Goal: Information Seeking & Learning: Learn about a topic

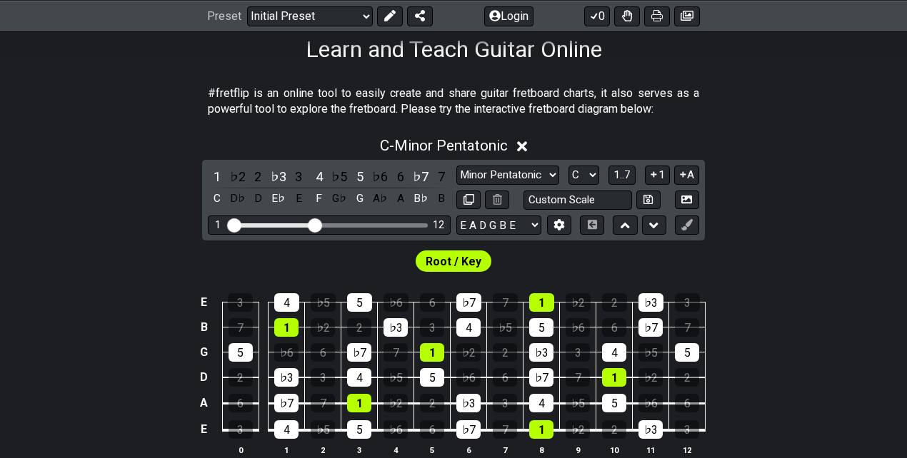
scroll to position [238, 0]
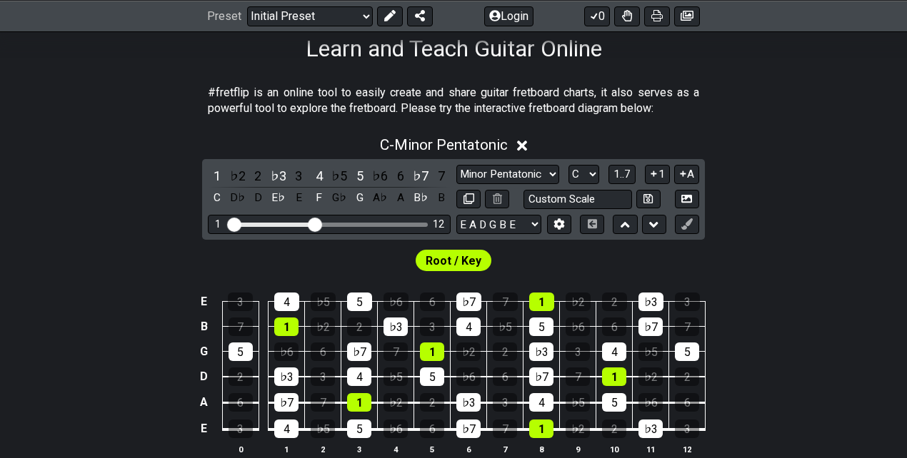
click at [400, 223] on div "Visible fret range" at bounding box center [330, 225] width 198 height 4
drag, startPoint x: 318, startPoint y: 224, endPoint x: 378, endPoint y: 228, distance: 60.1
click at [378, 223] on input "Visible fret range" at bounding box center [329, 223] width 203 height 0
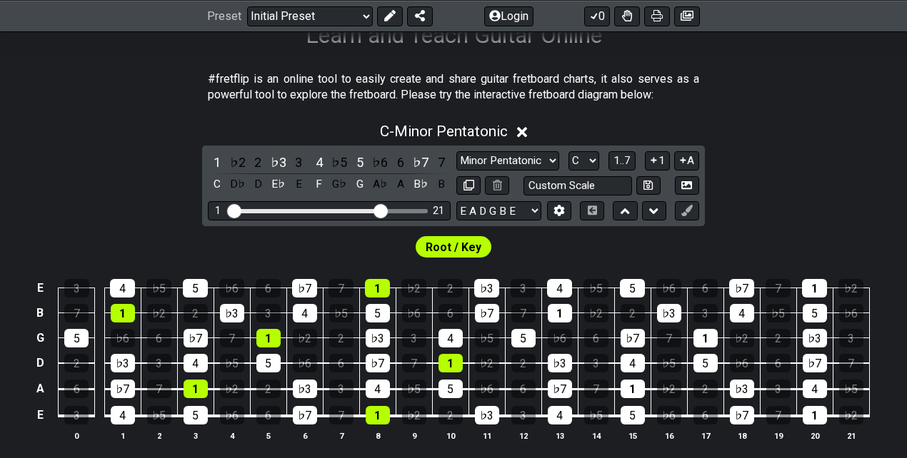
scroll to position [286, 0]
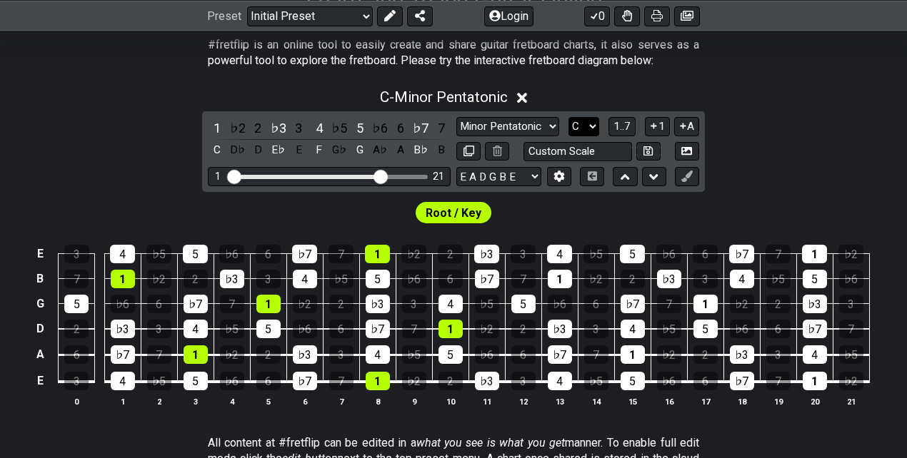
click at [594, 121] on select "A♭ A A♯ B♭ B C C♯ D♭ D D♯ E♭ E F F♯ G♭ G G♯" at bounding box center [583, 126] width 31 height 19
select select "Bb"
click at [568, 117] on select "A♭ A A♯ B♭ B C C♯ D♭ D D♯ E♭ E F F♯ G♭ G G♯" at bounding box center [583, 126] width 31 height 19
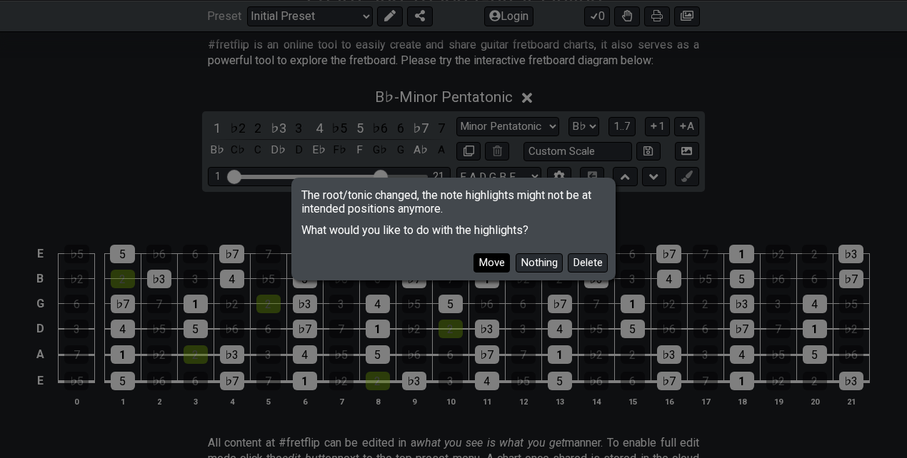
click at [500, 261] on button "Move" at bounding box center [491, 262] width 36 height 19
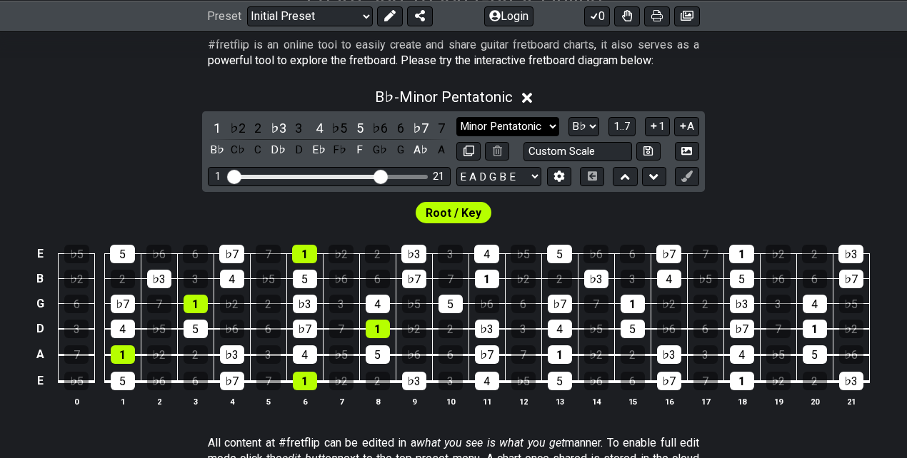
click at [530, 133] on select "Minor Pentatonic Click to edit Minor Pentatonic Major Pentatonic Minor Blues Ma…" at bounding box center [507, 126] width 103 height 19
click at [456, 117] on select "Minor Pentatonic Click to edit Minor Pentatonic Major Pentatonic Minor Blues Ma…" at bounding box center [507, 126] width 103 height 19
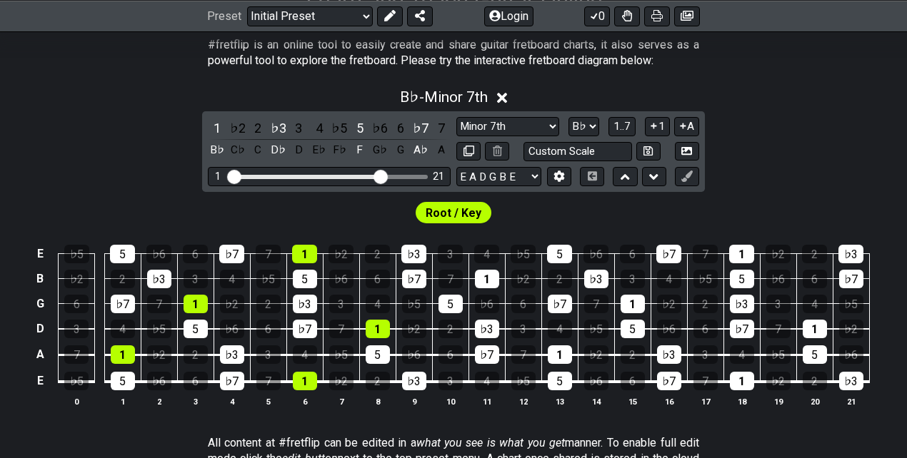
click at [751, 127] on div "B♭ - Minor 7th 1 ♭2 2 ♭3 3 4 ♭5 5 ♭6 6 ♭7 7 B♭ C♭ C D♭ D E♭ F♭ F G♭ G A♭ A Mino…" at bounding box center [453, 253] width 907 height 347
click at [423, 11] on button at bounding box center [420, 16] width 26 height 20
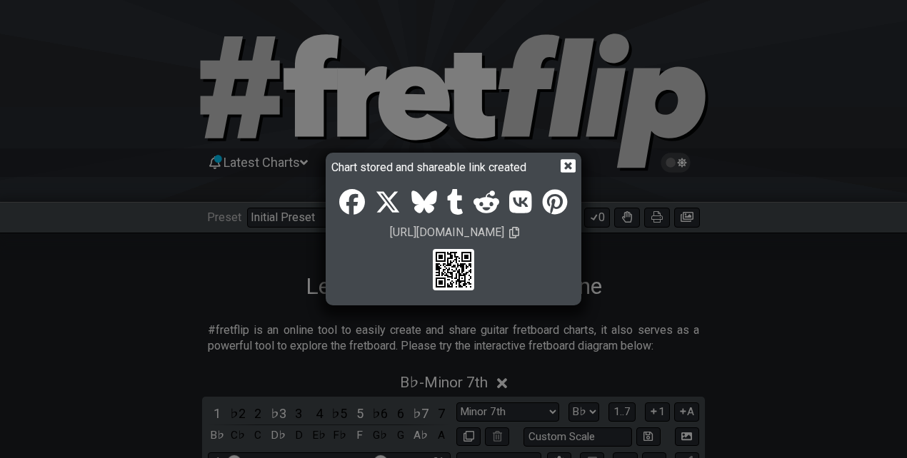
click at [565, 163] on icon at bounding box center [567, 165] width 15 height 15
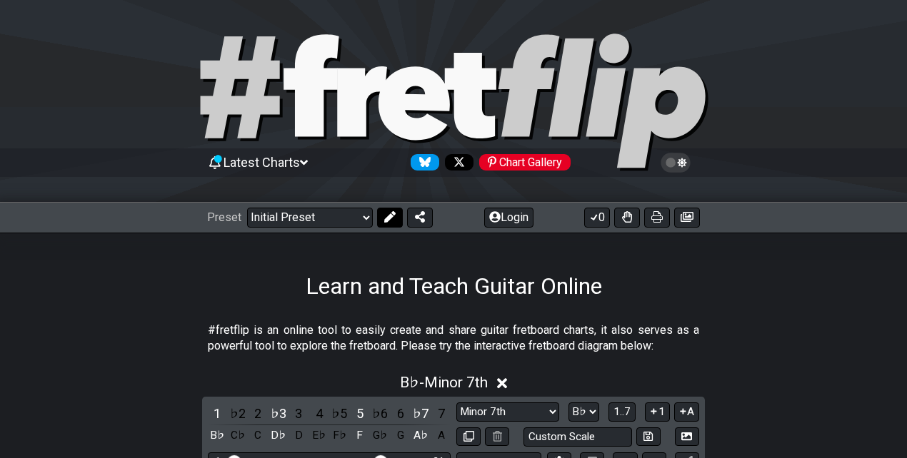
click at [384, 218] on icon at bounding box center [389, 216] width 11 height 11
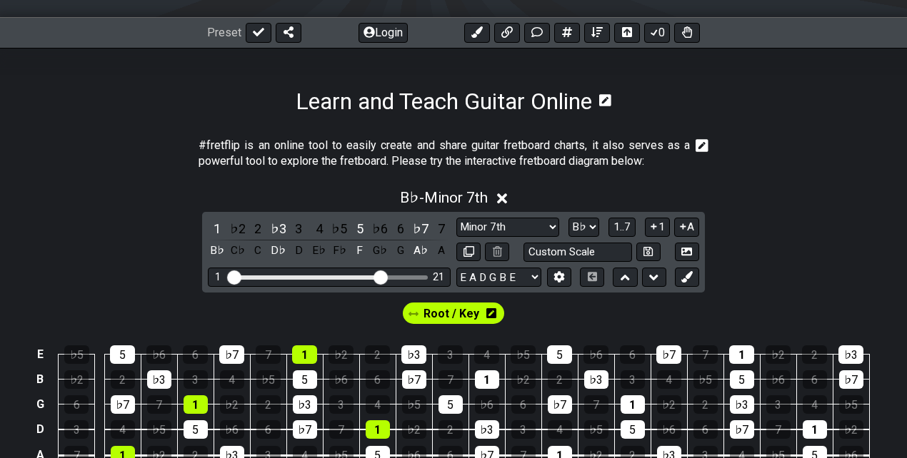
scroll to position [190, 0]
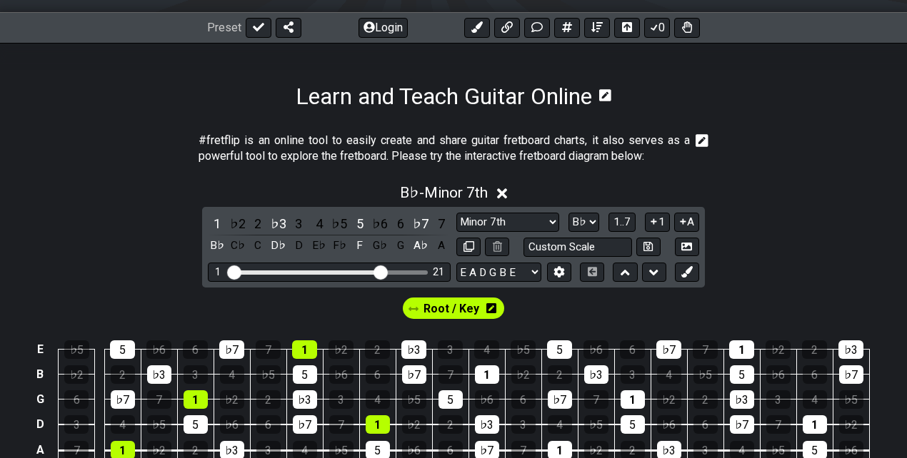
click at [450, 307] on span "Root / Key" at bounding box center [451, 308] width 56 height 21
click at [496, 370] on div "1" at bounding box center [487, 374] width 24 height 19
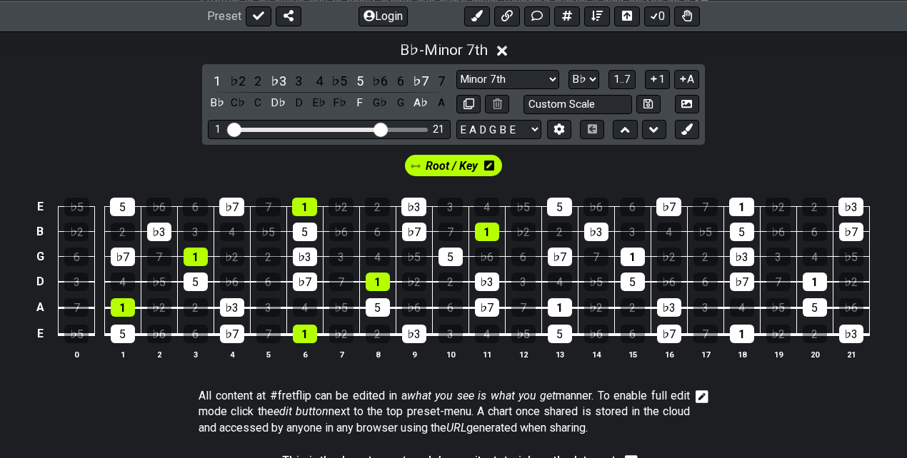
scroll to position [333, 0]
click at [553, 308] on div "1" at bounding box center [560, 307] width 24 height 19
click at [745, 335] on div "1" at bounding box center [742, 334] width 24 height 19
click at [635, 257] on div "1" at bounding box center [632, 257] width 24 height 19
click at [745, 206] on div "1" at bounding box center [741, 207] width 25 height 19
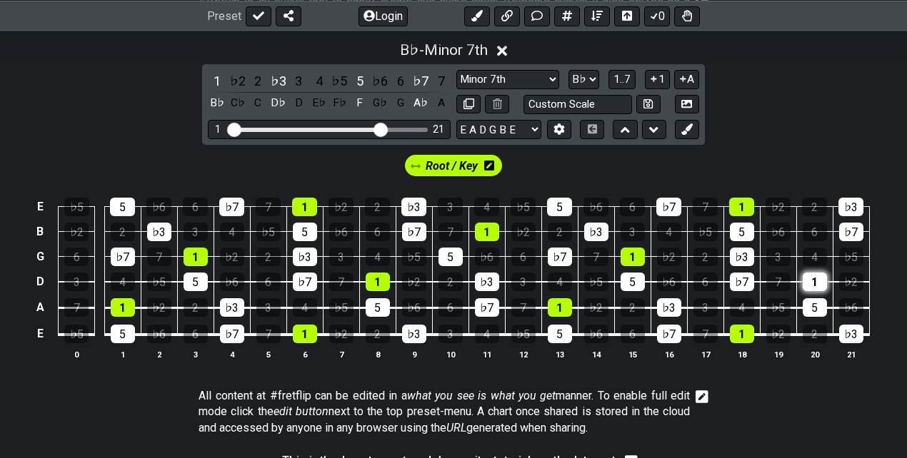
click at [814, 274] on div "1" at bounding box center [814, 282] width 24 height 19
click at [687, 126] on icon at bounding box center [686, 128] width 11 height 11
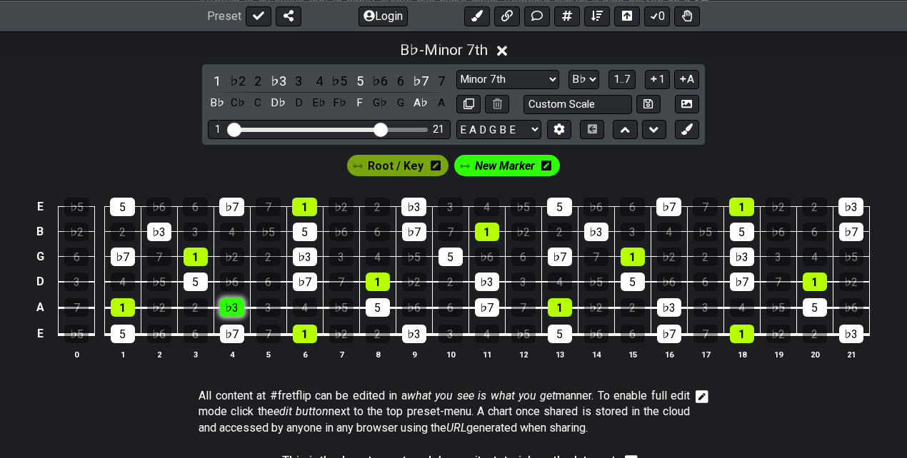
click at [228, 304] on div "♭3" at bounding box center [232, 307] width 24 height 19
click at [163, 228] on div "♭3" at bounding box center [159, 232] width 24 height 19
click at [313, 256] on div "♭3" at bounding box center [305, 257] width 24 height 19
click at [415, 203] on div "♭3" at bounding box center [413, 207] width 25 height 19
click at [412, 326] on div "♭3" at bounding box center [414, 334] width 24 height 19
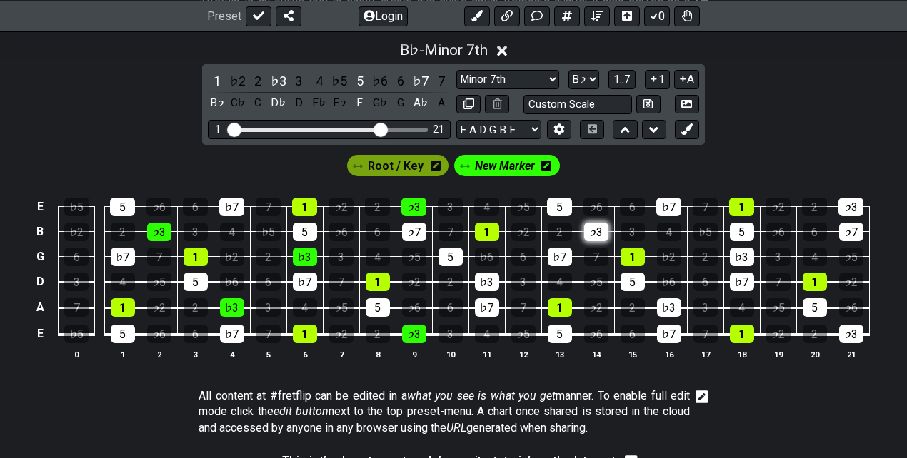
click at [591, 230] on div "♭3" at bounding box center [596, 232] width 24 height 19
click at [481, 275] on div "♭3" at bounding box center [487, 282] width 24 height 19
click at [667, 301] on div "♭3" at bounding box center [669, 307] width 24 height 19
click at [734, 250] on div "♭3" at bounding box center [742, 257] width 24 height 19
click at [847, 204] on div "♭3" at bounding box center [850, 207] width 25 height 19
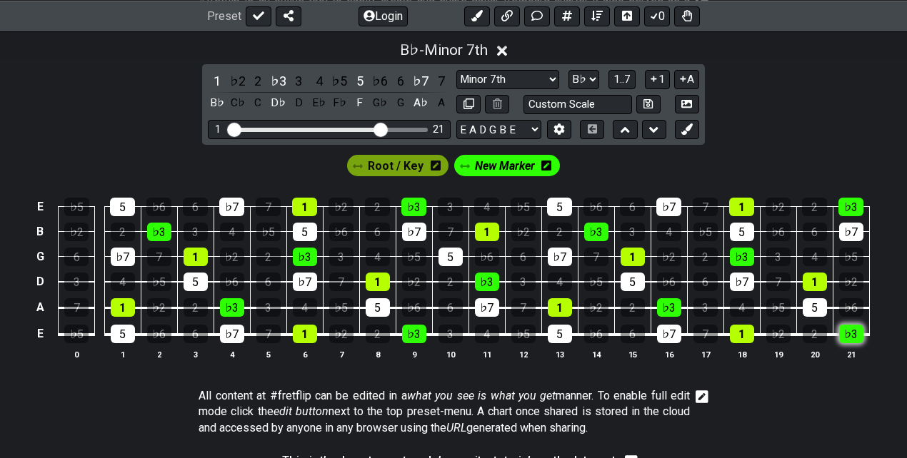
click at [850, 334] on div "♭3" at bounding box center [851, 334] width 24 height 19
click at [690, 126] on icon at bounding box center [686, 128] width 11 height 11
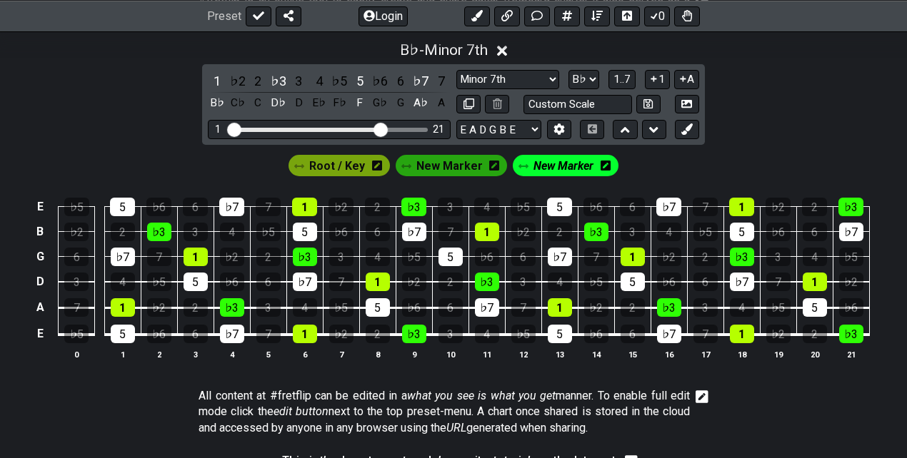
click at [601, 164] on icon at bounding box center [605, 165] width 10 height 11
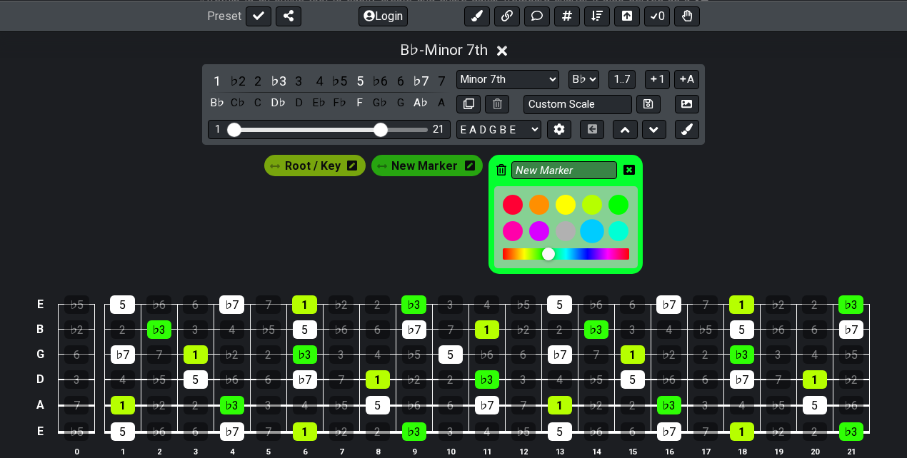
click at [595, 227] on div at bounding box center [592, 231] width 24 height 24
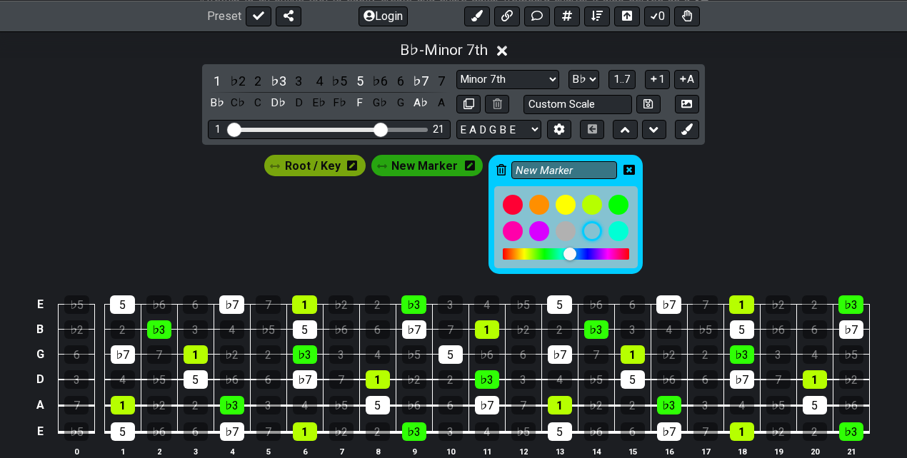
click at [670, 176] on div "Root / Key New Marker New Marker" at bounding box center [453, 211] width 907 height 132
click at [624, 169] on icon at bounding box center [628, 169] width 11 height 11
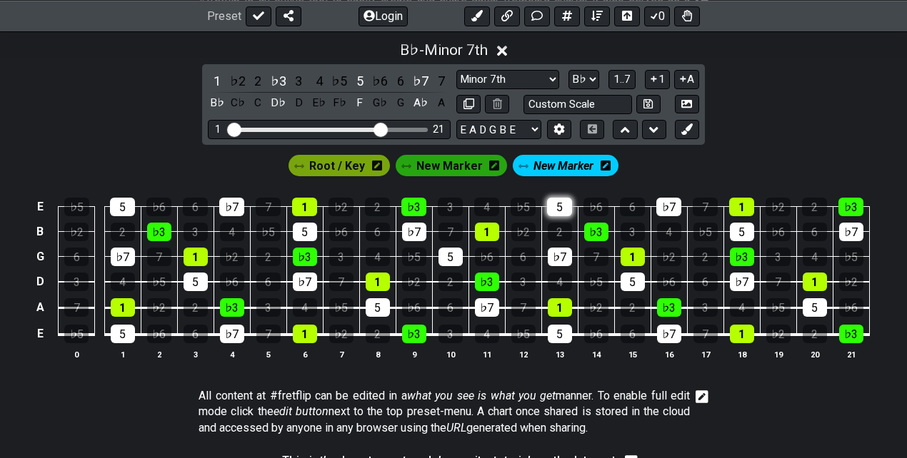
click at [557, 204] on div "5" at bounding box center [559, 207] width 25 height 19
click at [743, 231] on div "5" at bounding box center [742, 232] width 24 height 19
click at [808, 300] on div "5" at bounding box center [814, 307] width 24 height 19
click at [631, 278] on div "5" at bounding box center [632, 282] width 24 height 19
click at [553, 326] on div "5" at bounding box center [560, 334] width 24 height 19
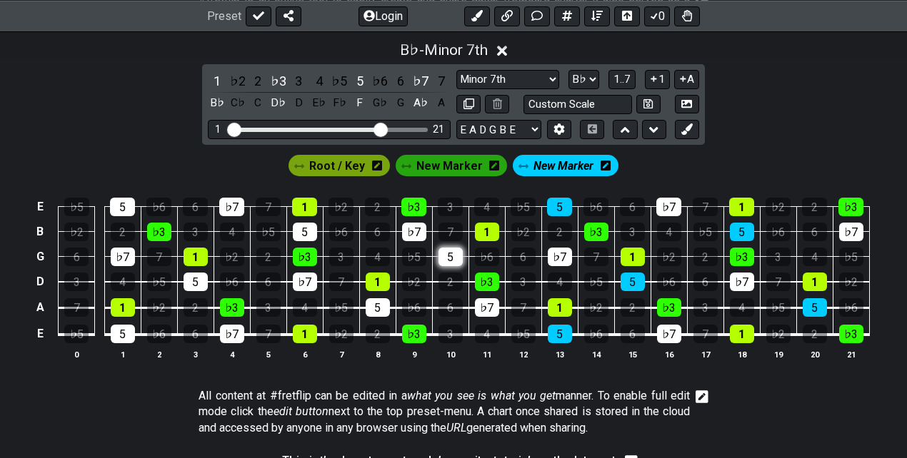
click at [452, 255] on div "5" at bounding box center [450, 257] width 24 height 19
click at [311, 226] on div "5" at bounding box center [305, 232] width 24 height 19
click at [382, 302] on div "5" at bounding box center [377, 307] width 24 height 19
click at [133, 203] on div "5" at bounding box center [122, 207] width 25 height 19
click at [123, 328] on div "5" at bounding box center [123, 334] width 24 height 19
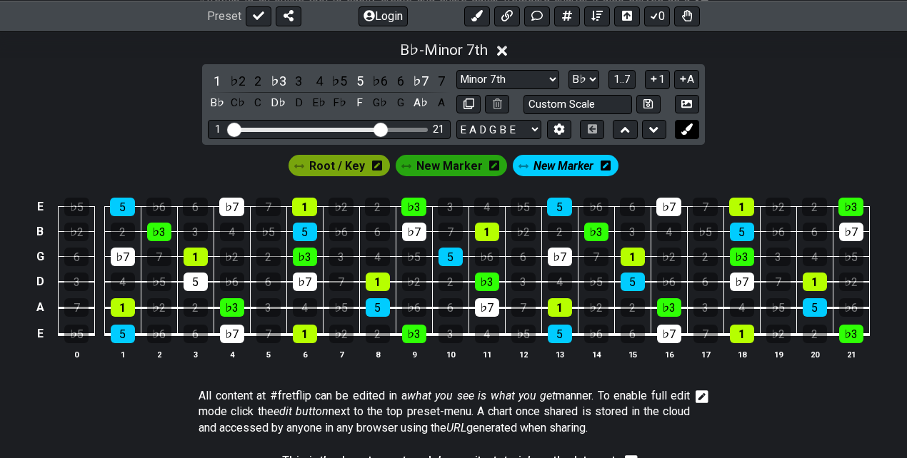
click at [694, 127] on button at bounding box center [687, 129] width 24 height 19
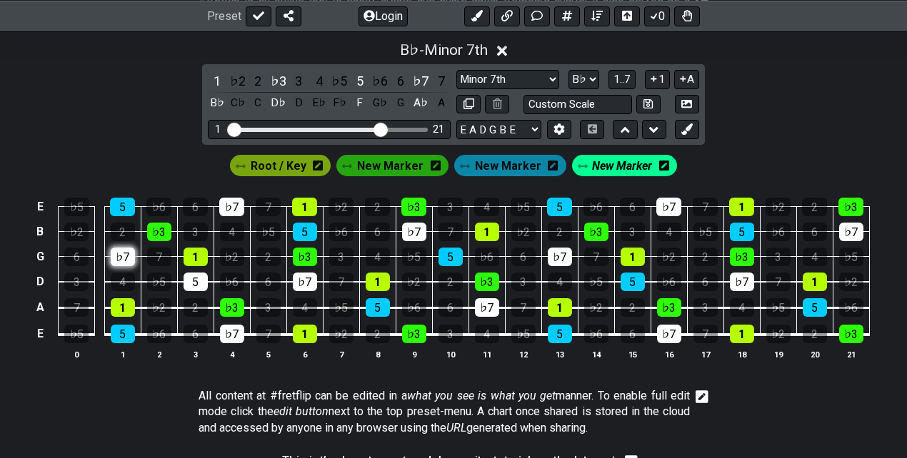
click at [127, 253] on div "♭7" at bounding box center [123, 257] width 24 height 19
click at [232, 207] on div "♭7" at bounding box center [231, 207] width 25 height 19
click at [234, 331] on div "♭7" at bounding box center [232, 334] width 24 height 19
click at [311, 279] on div "♭7" at bounding box center [305, 282] width 24 height 19
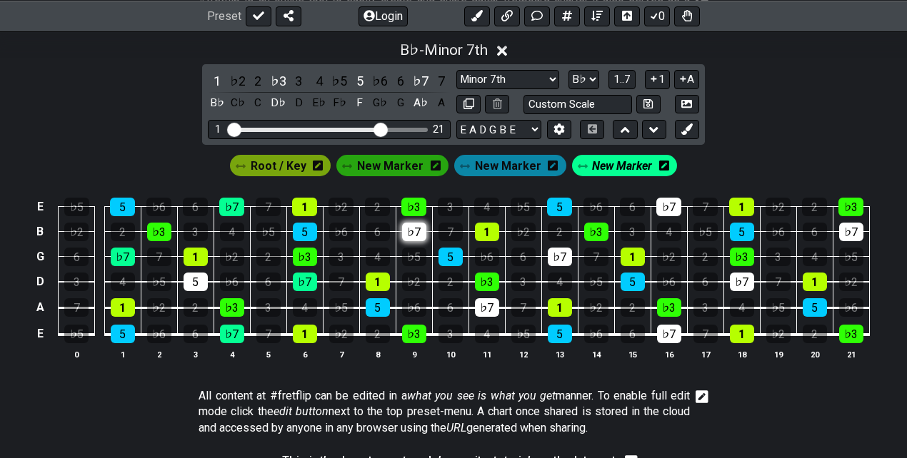
click at [413, 232] on div "♭7" at bounding box center [414, 232] width 24 height 19
click at [483, 304] on div "♭7" at bounding box center [487, 307] width 24 height 19
click at [559, 251] on div "♭7" at bounding box center [560, 257] width 24 height 19
click at [661, 204] on div "♭7" at bounding box center [668, 207] width 25 height 19
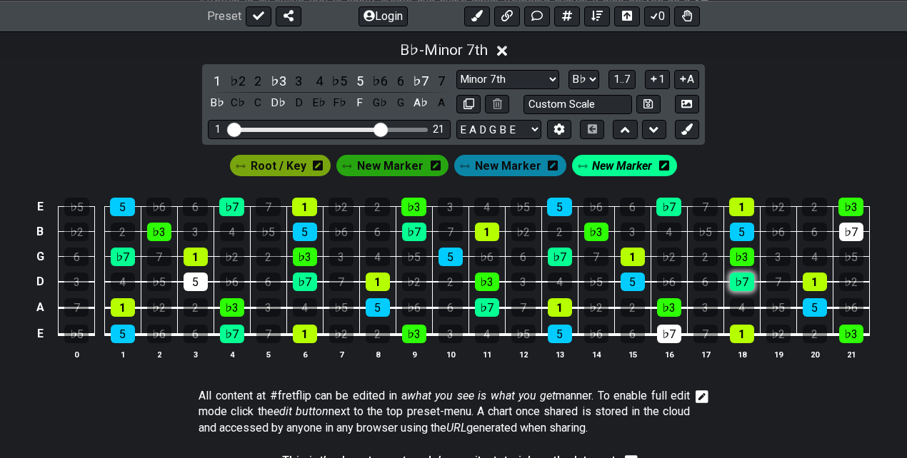
click at [742, 278] on div "♭7" at bounding box center [742, 282] width 24 height 19
click at [667, 327] on div "♭7" at bounding box center [669, 334] width 24 height 19
click at [857, 228] on div "♭7" at bounding box center [851, 232] width 24 height 19
click at [477, 161] on span "New Marker" at bounding box center [508, 166] width 66 height 21
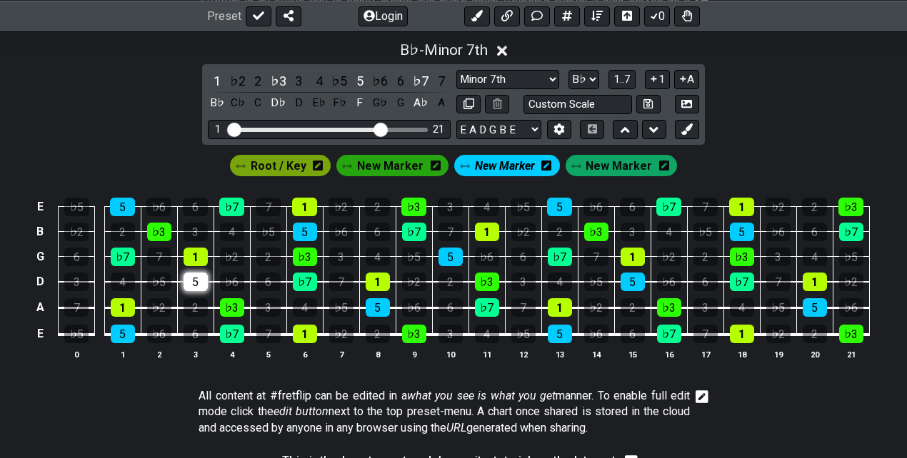
click at [190, 273] on div "5" at bounding box center [195, 282] width 24 height 19
click at [611, 160] on span "New Marker" at bounding box center [618, 166] width 66 height 21
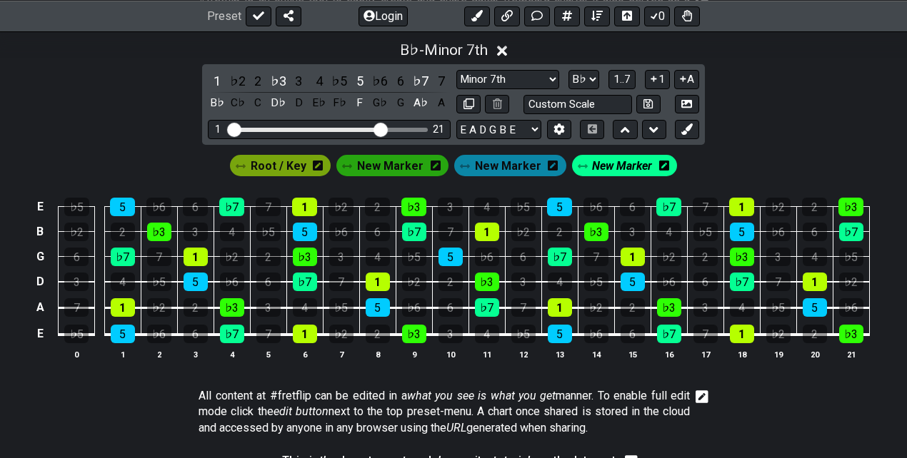
click at [660, 163] on icon at bounding box center [664, 165] width 10 height 11
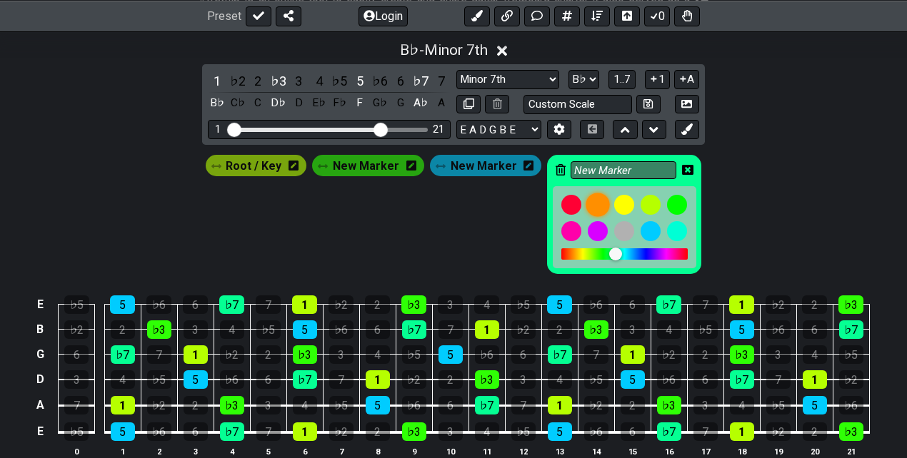
click at [595, 198] on div at bounding box center [598, 205] width 24 height 24
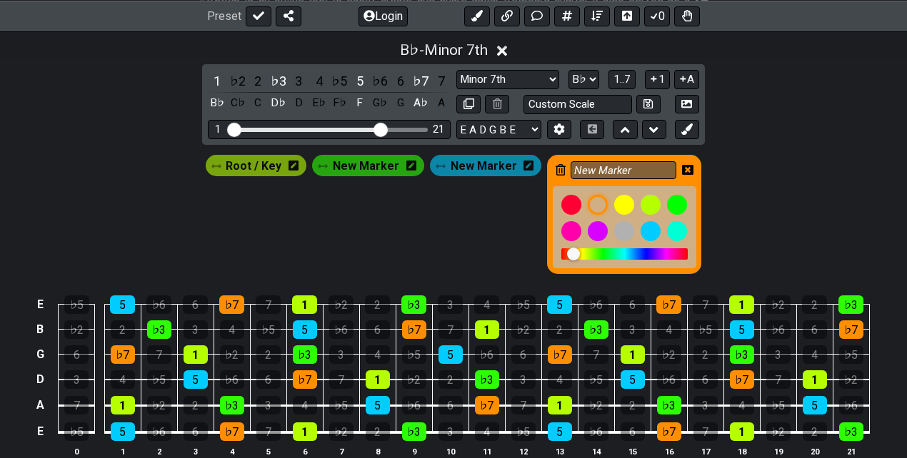
click at [799, 134] on div "B♭ - Minor 7th 1 ♭2 2 ♭3 3 4 ♭5 5 ♭6 6 ♭7 7 B♭ C♭ C D♭ D E♭ F♭ F G♭ G A♭ A Mino…" at bounding box center [453, 255] width 907 height 444
click at [682, 165] on icon at bounding box center [687, 170] width 11 height 10
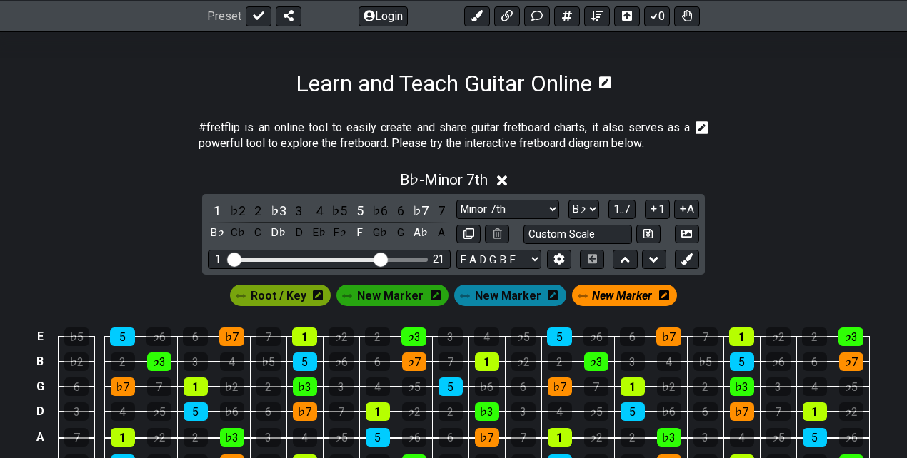
scroll to position [190, 0]
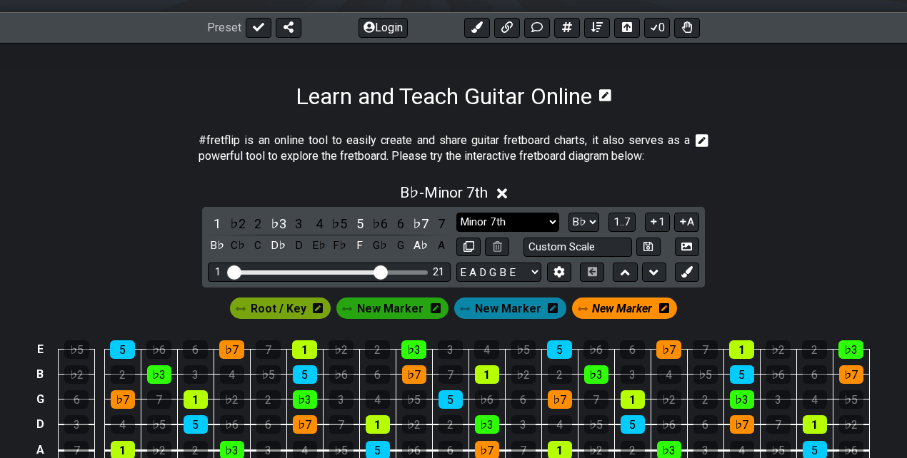
click at [511, 224] on select "Minor Pentatonic Click to edit Minor Pentatonic Major Pentatonic Minor Blues Ma…" at bounding box center [507, 222] width 103 height 19
click at [768, 206] on div "B♭ - Minor 7th 1 ♭2 2 ♭3 3 4 ♭5 5 ♭6 6 ♭7 7 B♭ C♭ C D♭ D E♭ F♭ F G♭ G A♭ A Mino…" at bounding box center [453, 349] width 907 height 347
click at [532, 226] on select "Minor Pentatonic Click to edit Minor Pentatonic Major Pentatonic Minor Blues Ma…" at bounding box center [507, 222] width 103 height 19
select select "Minor"
click at [456, 213] on select "Minor Pentatonic Click to edit Minor Pentatonic Major Pentatonic Minor Blues Ma…" at bounding box center [507, 222] width 103 height 19
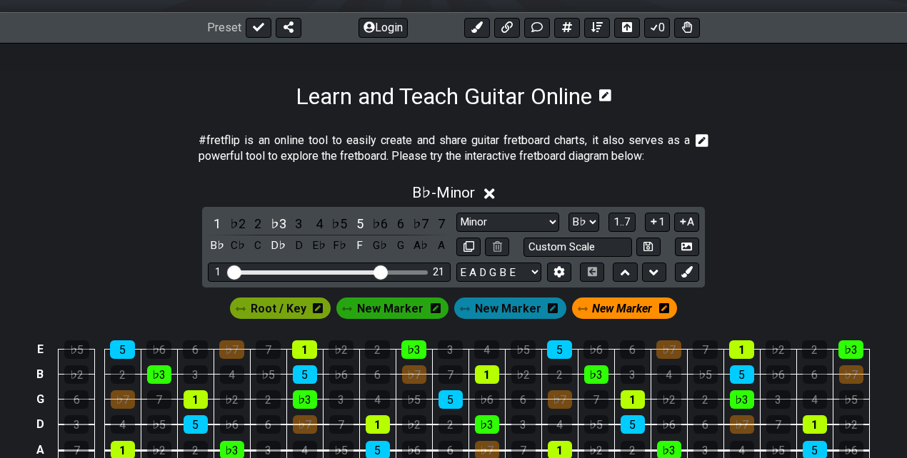
click at [783, 193] on div "B♭ - Minor" at bounding box center [453, 189] width 907 height 26
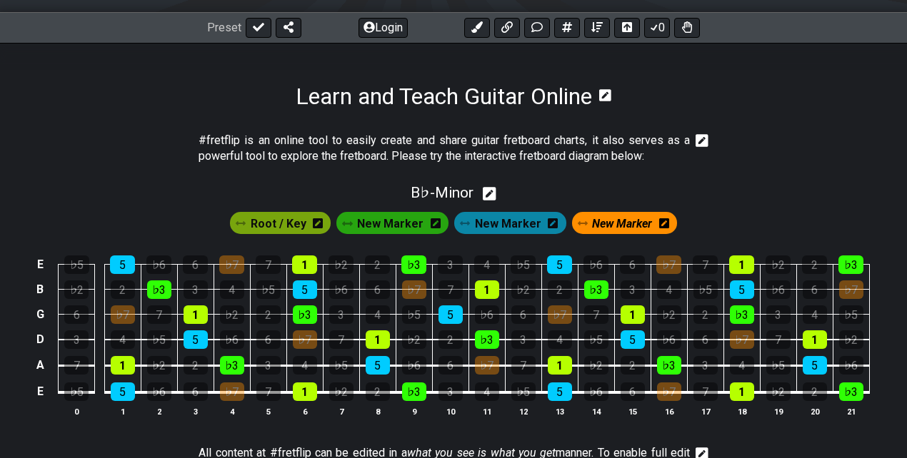
click at [620, 222] on span "New Marker" at bounding box center [622, 223] width 60 height 21
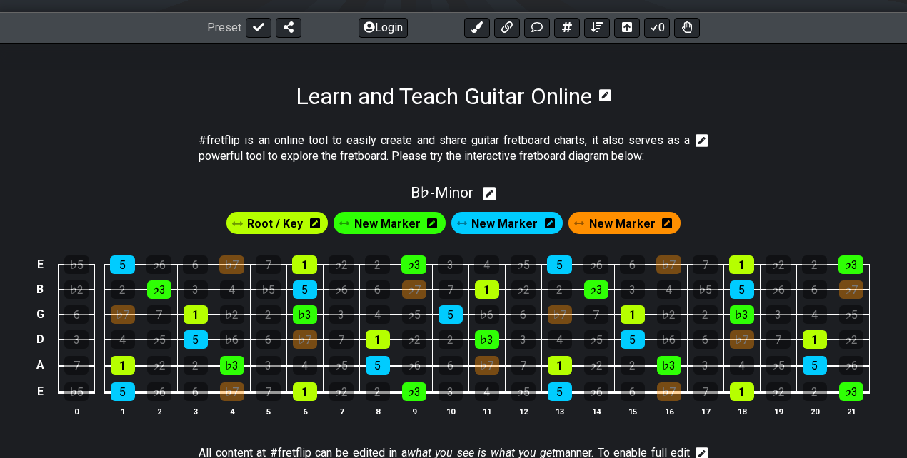
click at [662, 226] on icon at bounding box center [667, 223] width 10 height 10
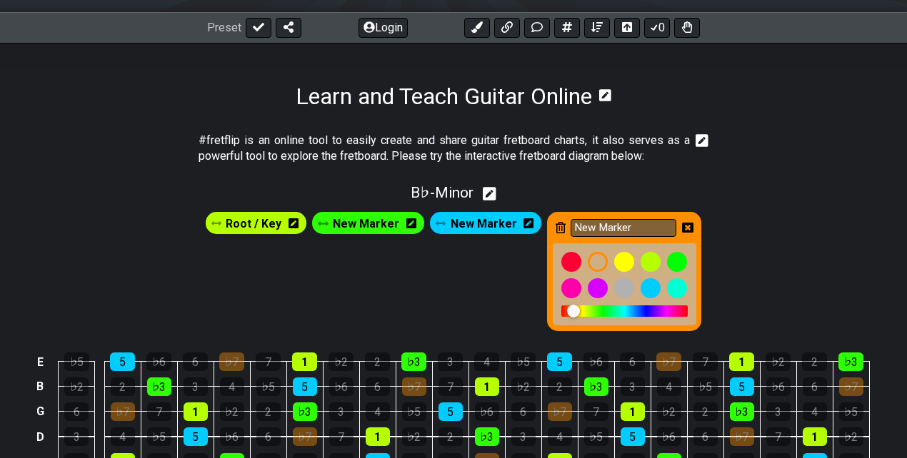
click at [555, 223] on icon at bounding box center [560, 227] width 10 height 11
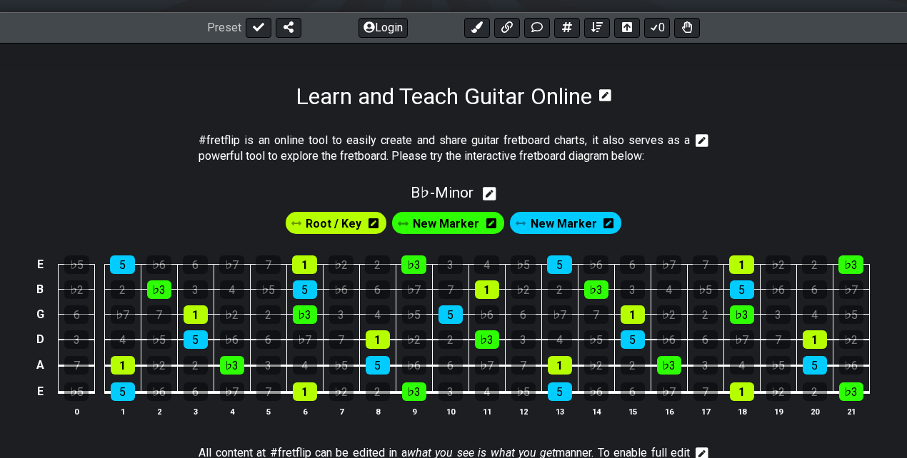
click at [759, 171] on section "#fretflip is an online tool to easily create and share guitar fretboard charts,…" at bounding box center [453, 151] width 907 height 49
